Goal: Find specific page/section: Find specific page/section

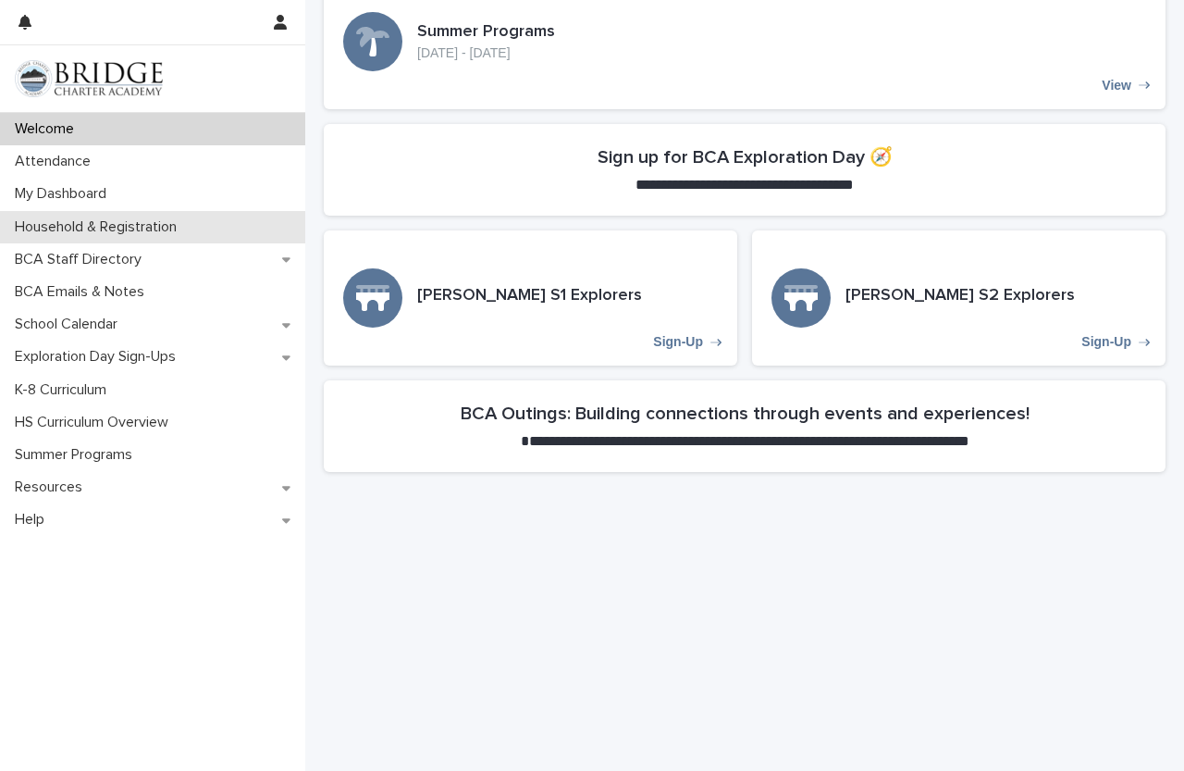
scroll to position [555, 0]
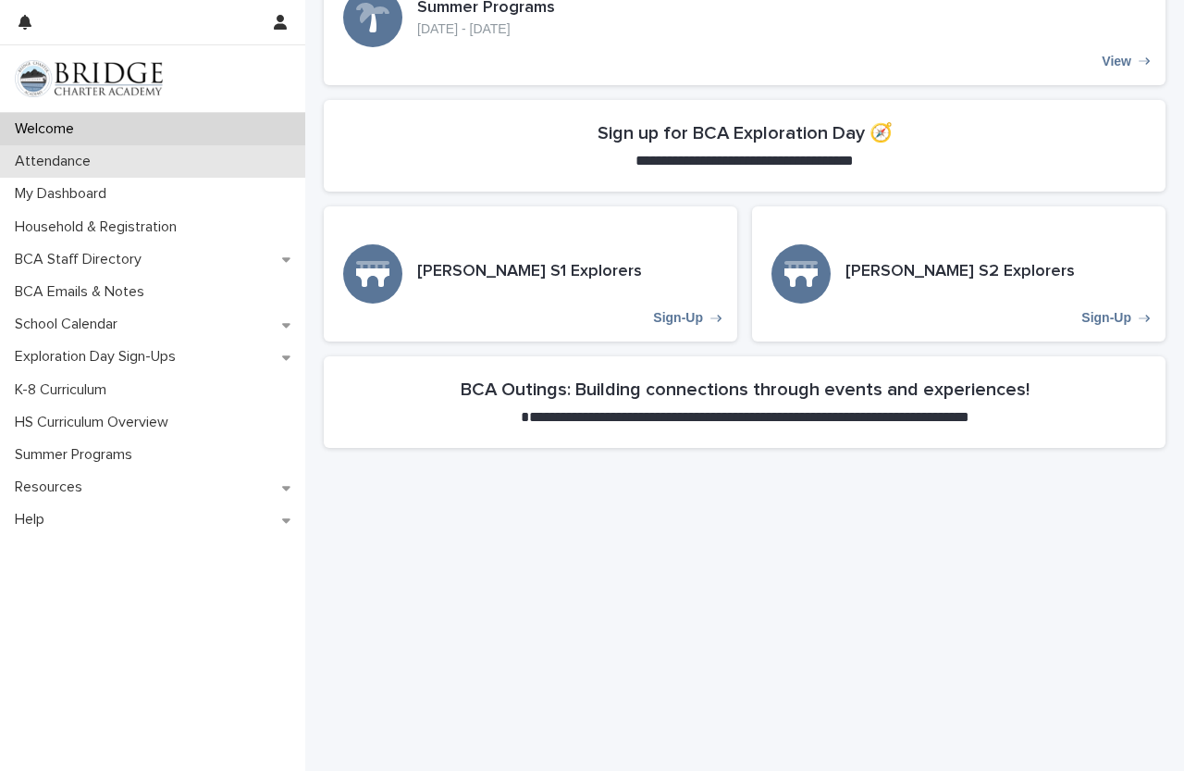
click at [182, 162] on div "Attendance" at bounding box center [152, 161] width 305 height 32
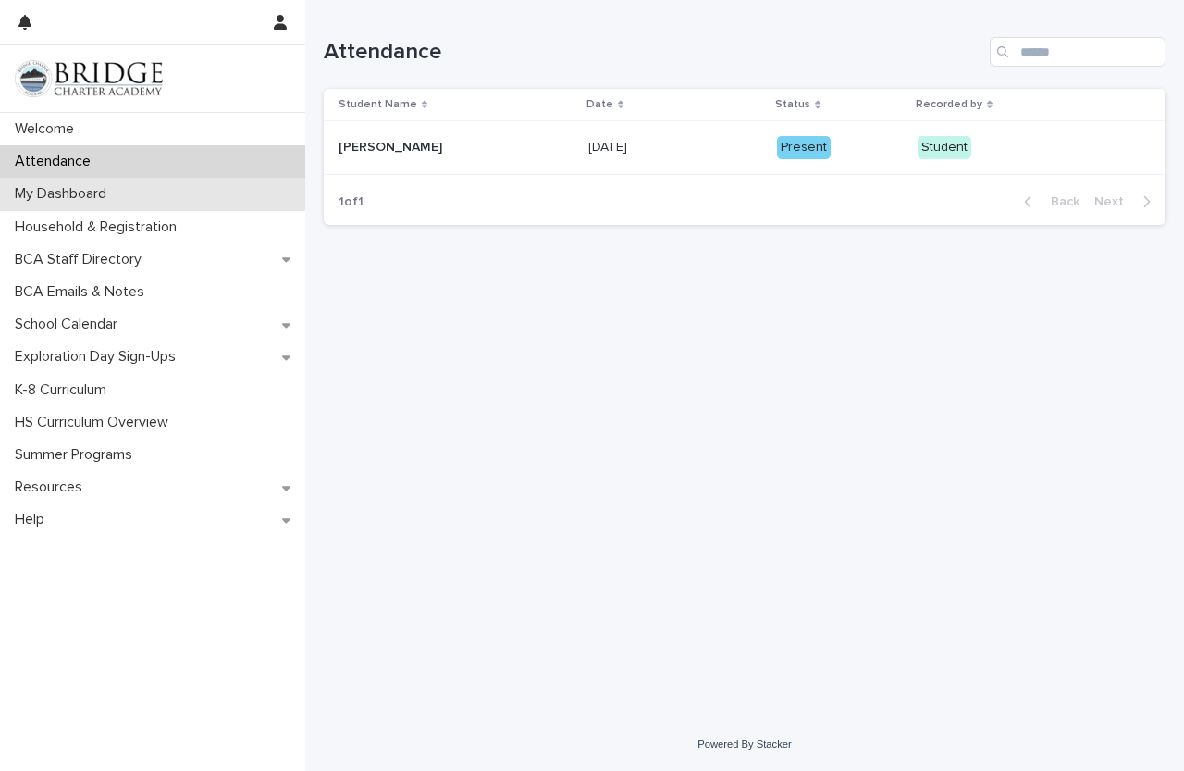
click at [224, 202] on div "My Dashboard" at bounding box center [152, 194] width 305 height 32
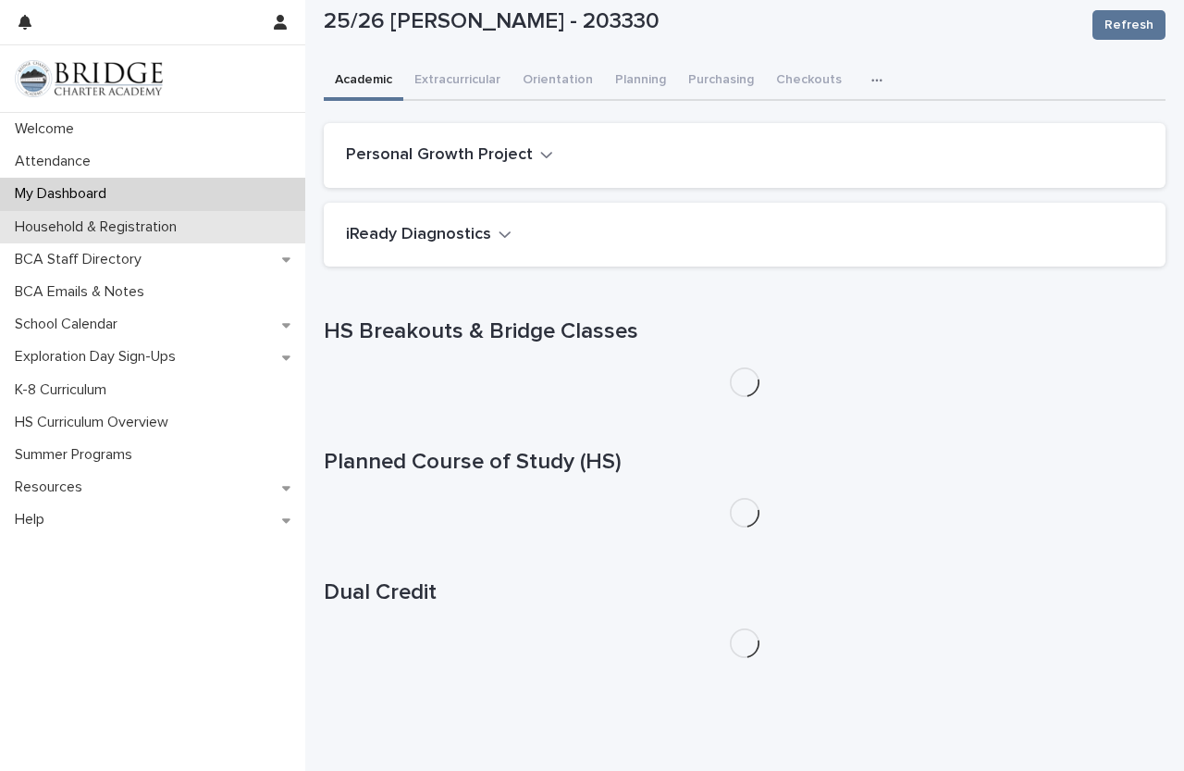
scroll to position [95, 0]
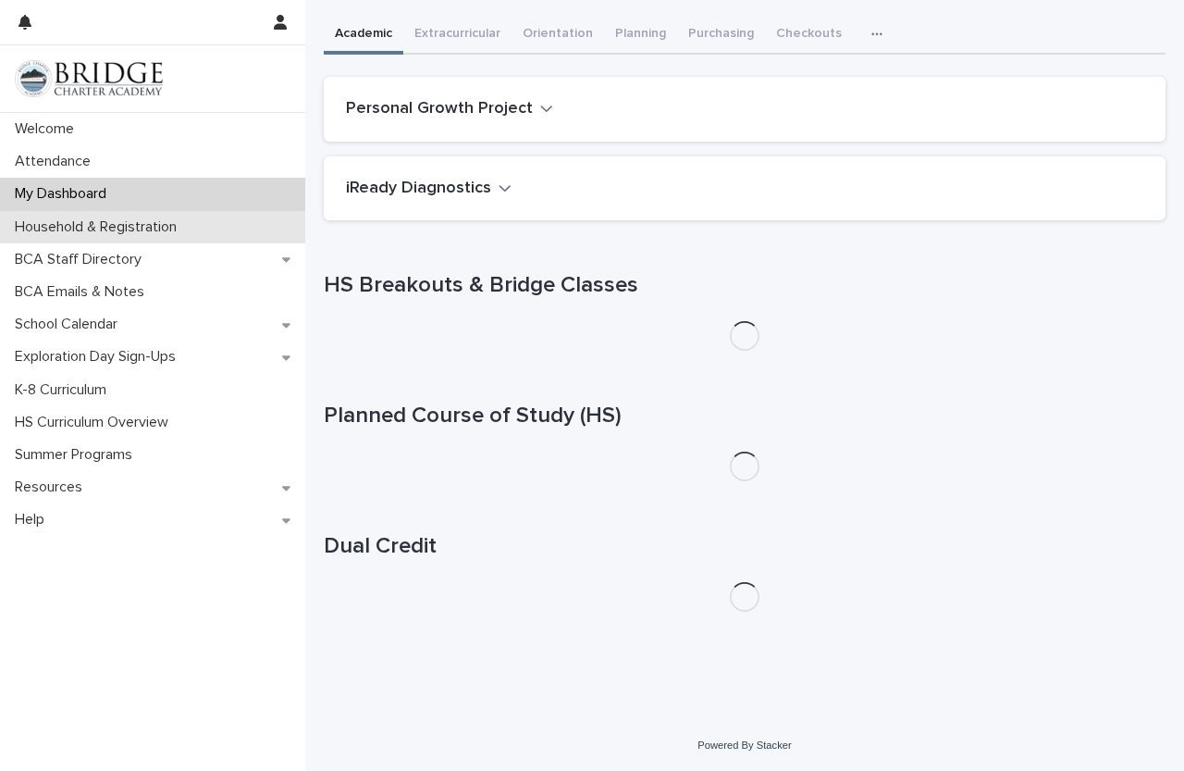
click at [159, 231] on p "Household & Registration" at bounding box center [99, 227] width 184 height 18
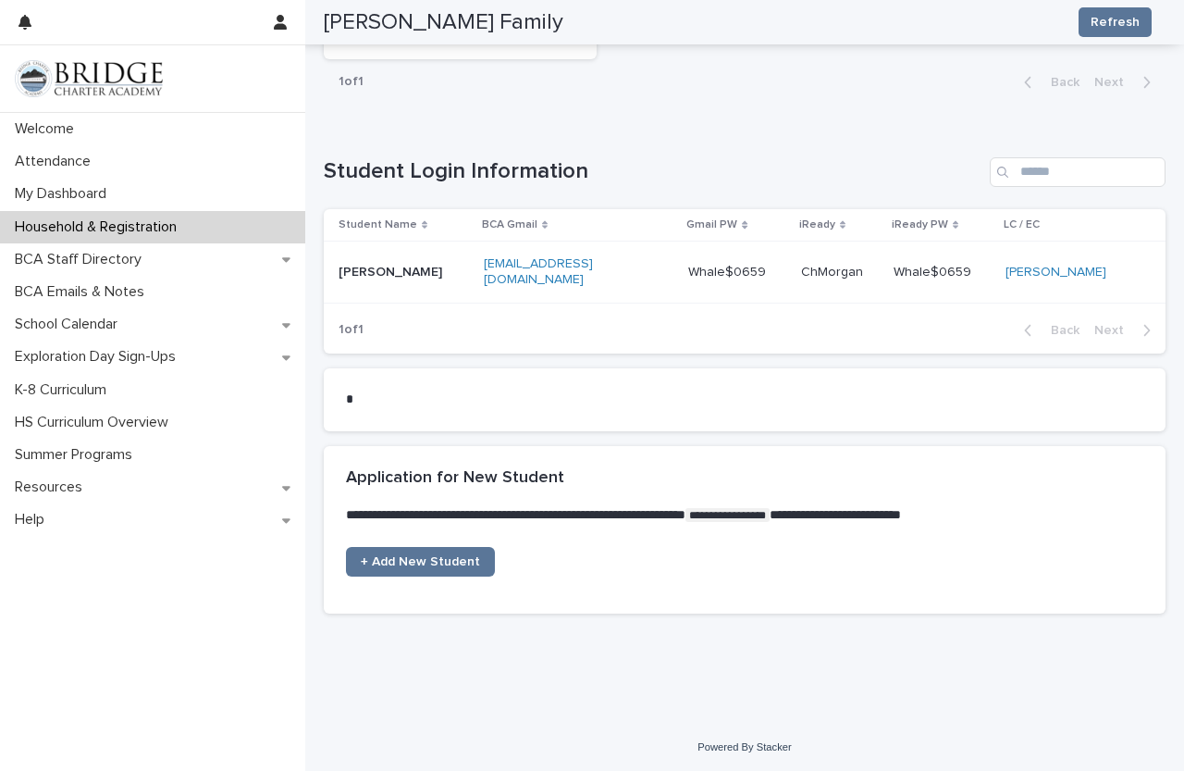
scroll to position [944, 0]
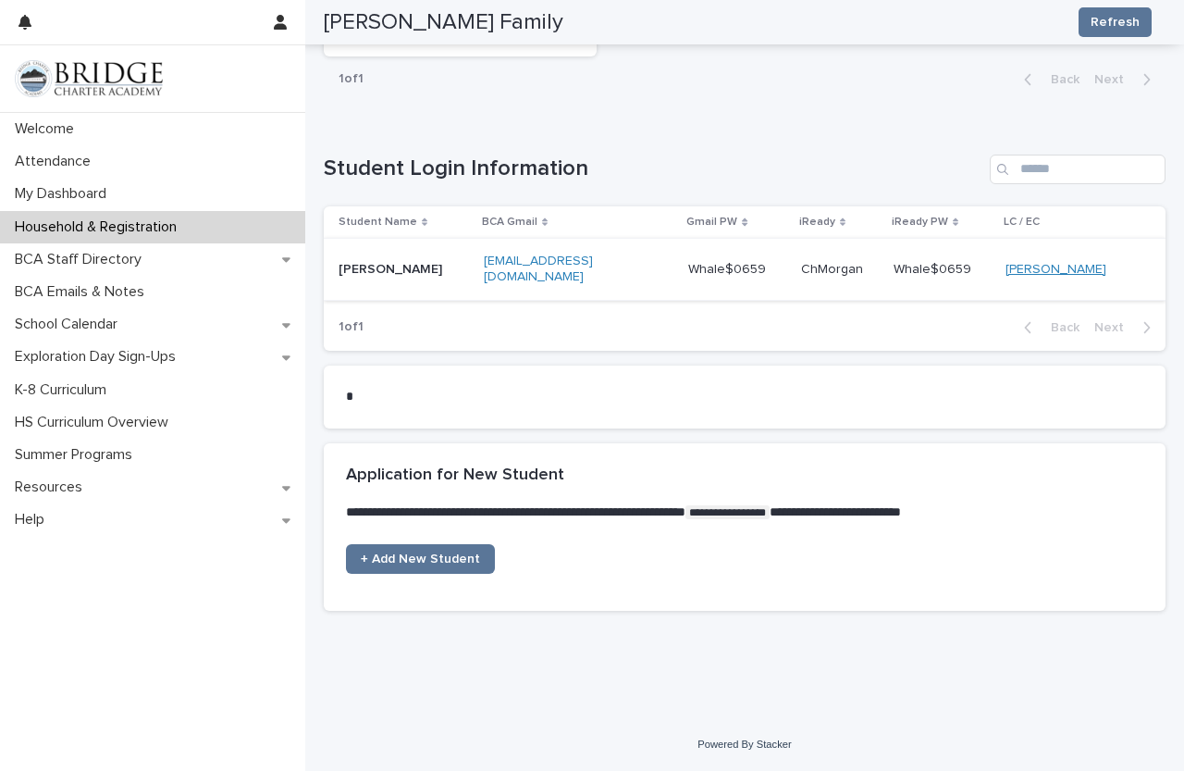
click at [1054, 269] on link "[PERSON_NAME]" at bounding box center [1055, 270] width 101 height 16
